Goal: Connect with others: Connect with others

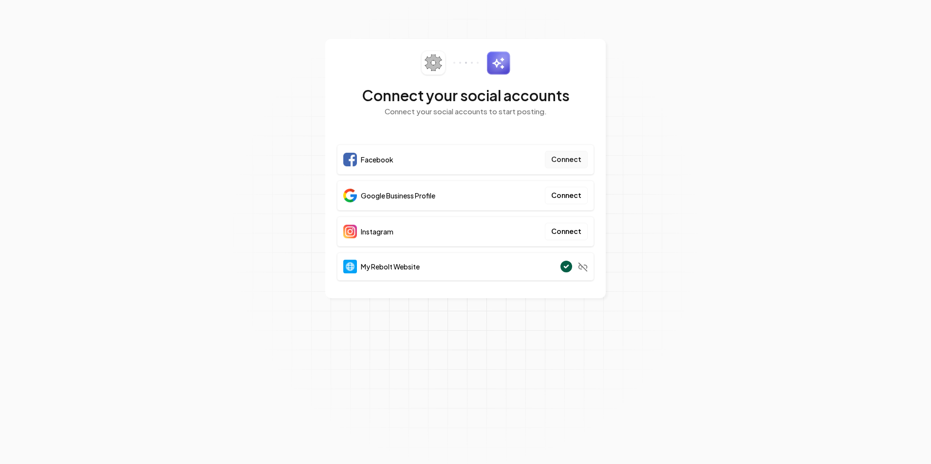
click at [572, 160] on button "Connect" at bounding box center [566, 160] width 43 height 18
click at [566, 197] on button "Connect" at bounding box center [566, 196] width 43 height 18
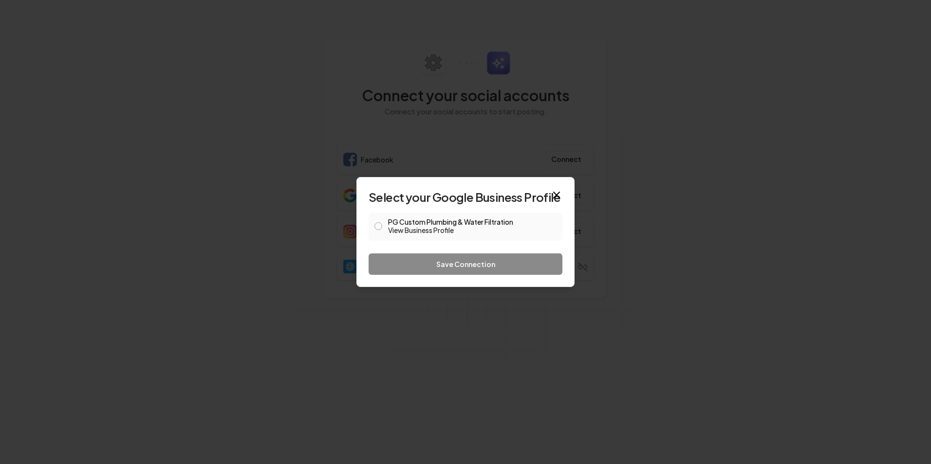
click at [380, 228] on button "PG Custom Plumbing & Water Filtration View Business Profile" at bounding box center [378, 226] width 8 height 8
click at [432, 259] on button "Save Connection" at bounding box center [465, 264] width 194 height 21
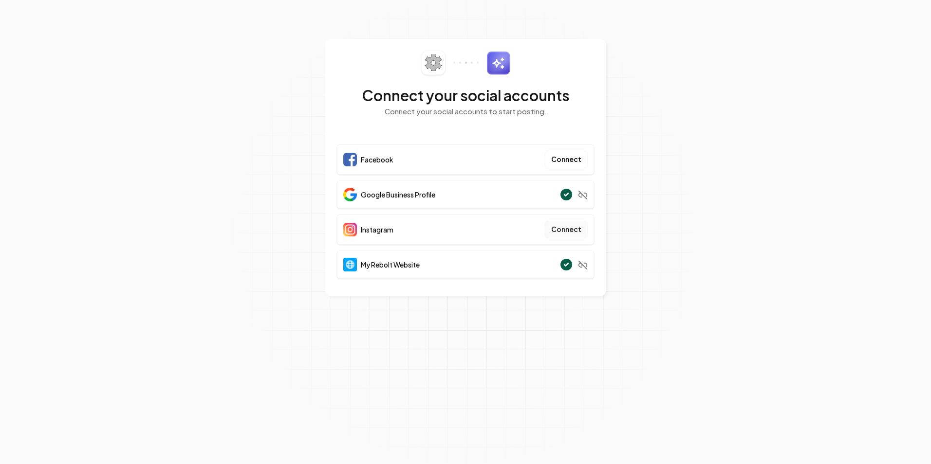
click at [576, 230] on button "Connect" at bounding box center [566, 230] width 43 height 18
click at [382, 159] on span "Facebook" at bounding box center [377, 160] width 33 height 10
click at [572, 158] on button "Connect" at bounding box center [566, 160] width 43 height 18
click at [576, 161] on button "Connect" at bounding box center [566, 160] width 43 height 18
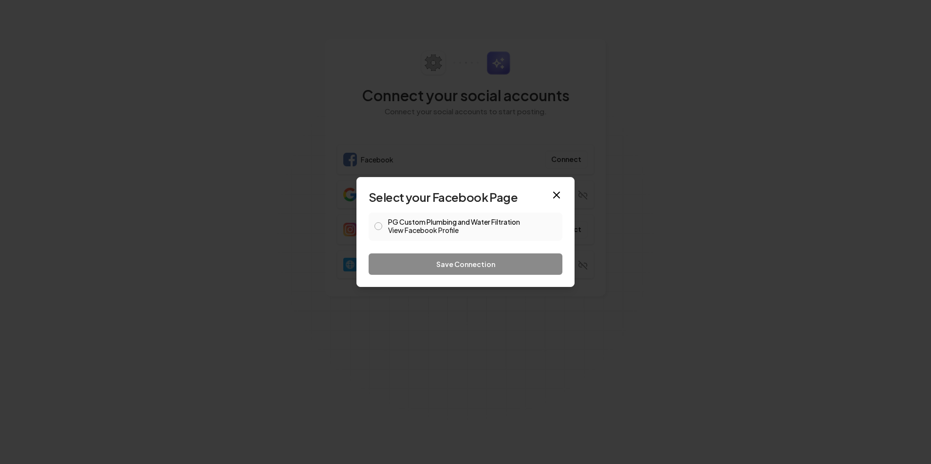
click at [396, 227] on link "View Facebook Profile" at bounding box center [472, 230] width 168 height 10
click at [379, 224] on button "PG Custom Plumbing and Water Filtration View Facebook Profile" at bounding box center [378, 226] width 8 height 8
click at [439, 268] on button "Save Connection" at bounding box center [465, 264] width 194 height 21
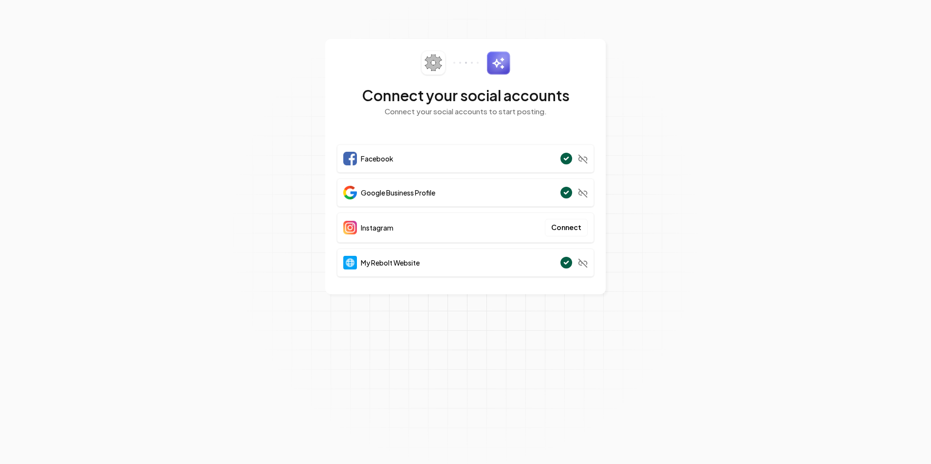
click at [383, 232] on span "Instagram" at bounding box center [377, 228] width 33 height 10
click at [561, 226] on button "Connect" at bounding box center [566, 228] width 43 height 18
click at [569, 225] on button "Connect" at bounding box center [566, 228] width 43 height 18
